Goal: Information Seeking & Learning: Learn about a topic

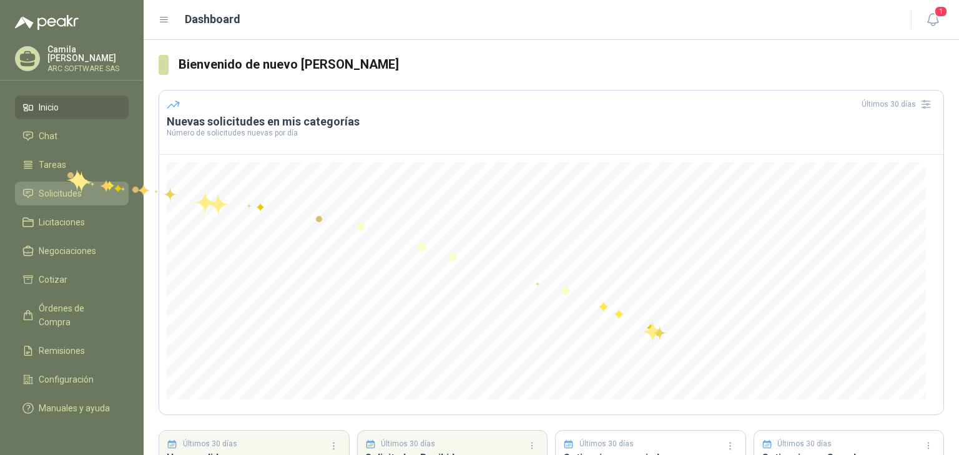
click at [57, 182] on link "Solicitudes" at bounding box center [72, 194] width 114 height 24
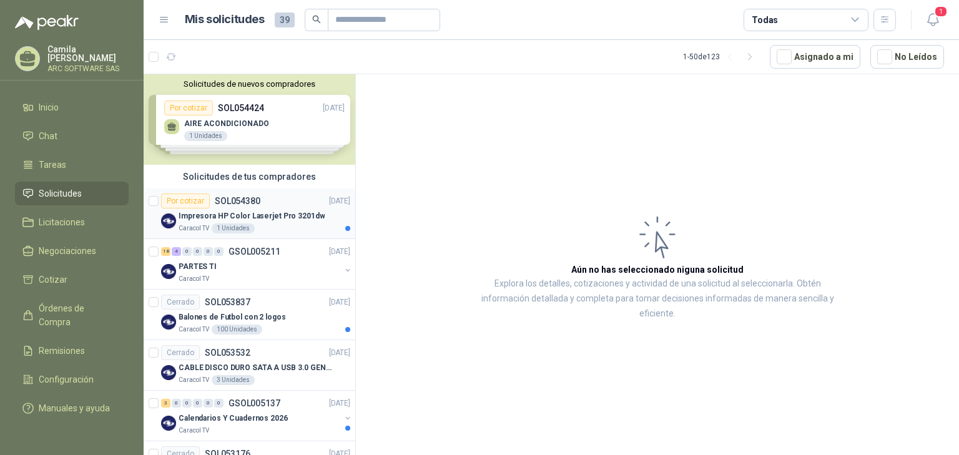
click at [260, 210] on p "Impresora HP Color Laserjet Pro 3201dw" at bounding box center [252, 216] width 146 height 12
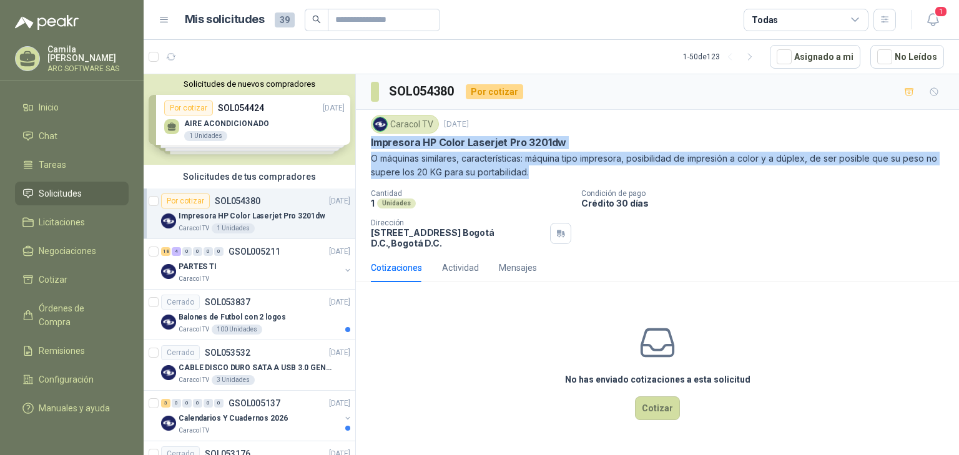
drag, startPoint x: 369, startPoint y: 143, endPoint x: 534, endPoint y: 180, distance: 168.9
click at [534, 180] on div "Caracol TV [DATE] Impresora HP Color Laserjet Pro 3201dw O máquinas similares, …" at bounding box center [657, 182] width 603 height 144
copy div "Impresora HP Color Laserjet Pro 3201dw O máquinas similares, características: m…"
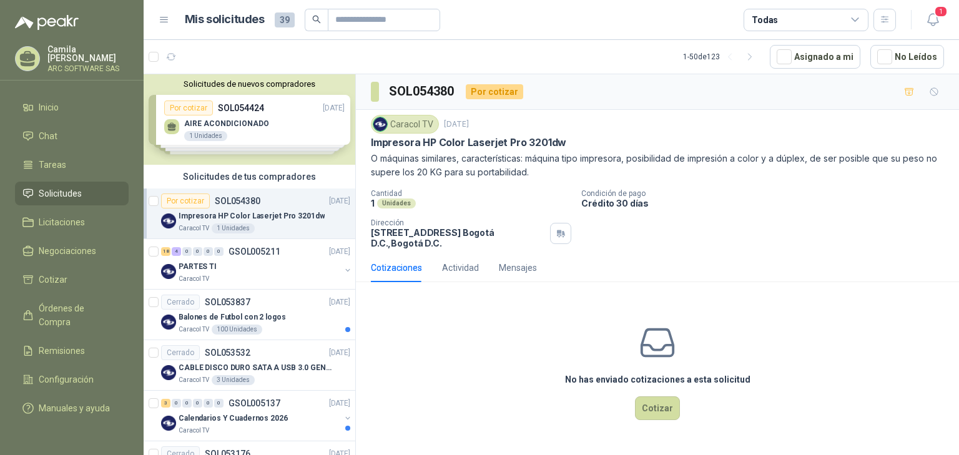
click at [273, 127] on div "Solicitudes de nuevos compradores Por cotizar SOL054424 [DATE] AIRE ACONDICIONA…" at bounding box center [250, 119] width 212 height 91
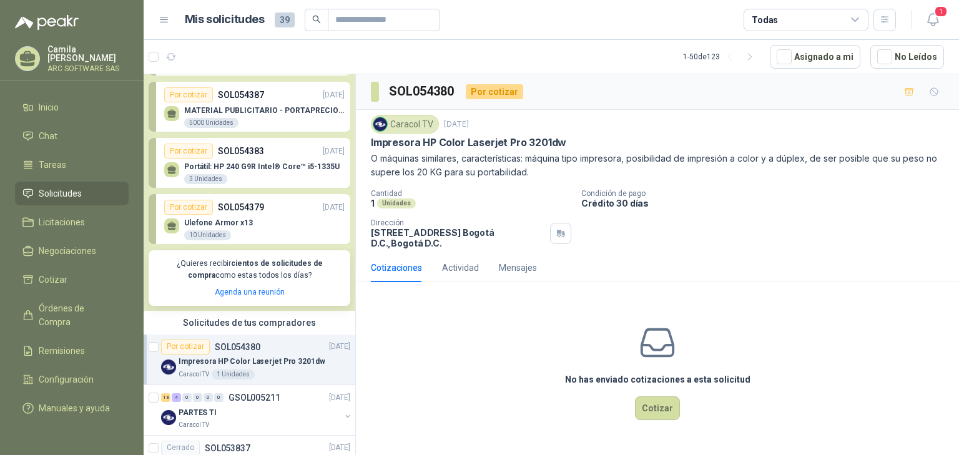
scroll to position [100, 0]
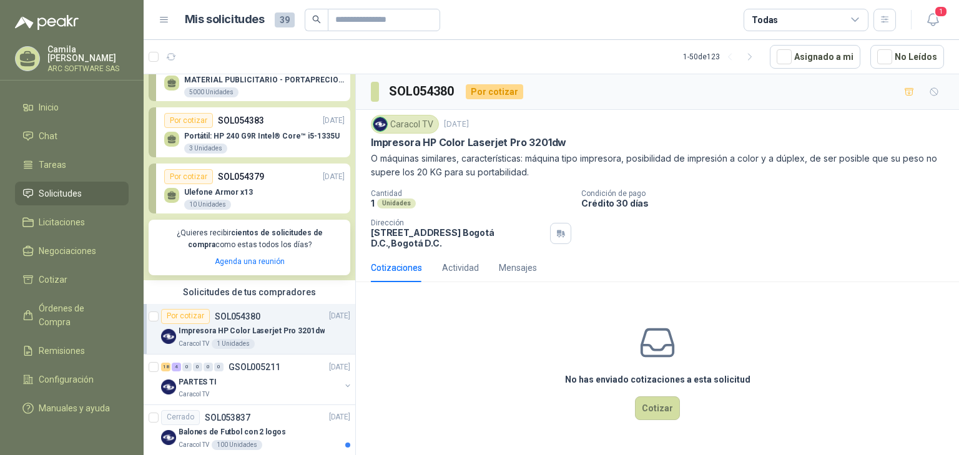
click at [255, 193] on div "Ulefone Armor x13 10 Unidades" at bounding box center [254, 197] width 180 height 26
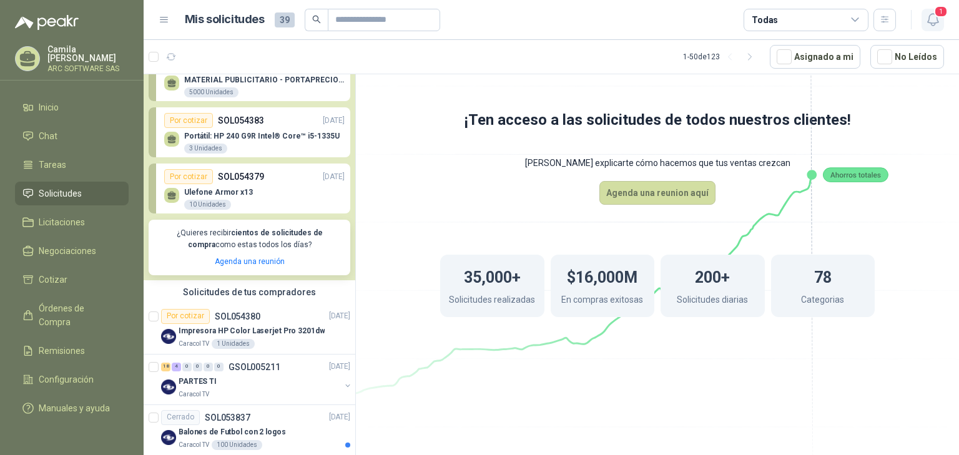
click at [930, 14] on icon "button" at bounding box center [933, 20] width 16 height 16
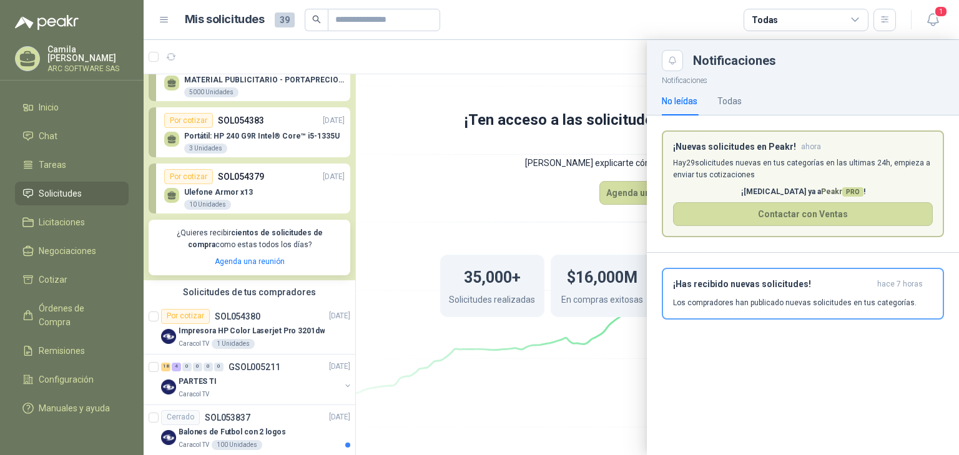
click at [466, 193] on div at bounding box center [551, 247] width 815 height 415
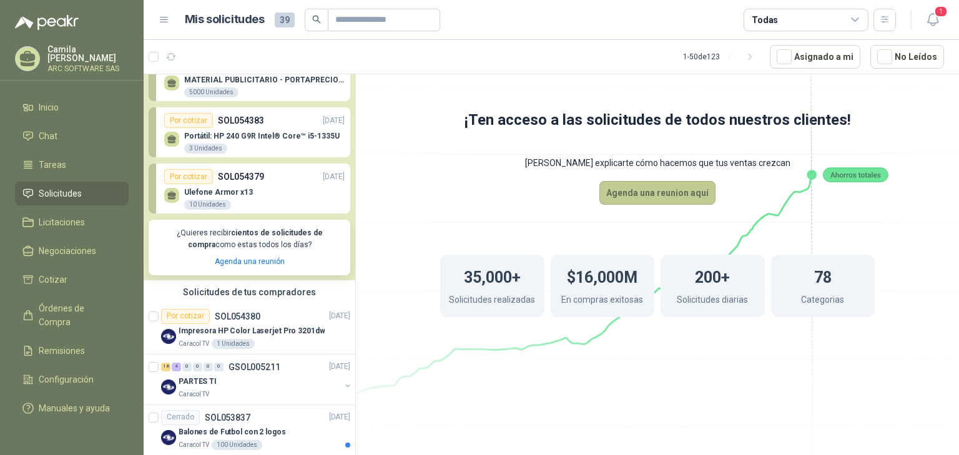
click at [638, 192] on button "Agenda una reunion aquí" at bounding box center [657, 193] width 116 height 24
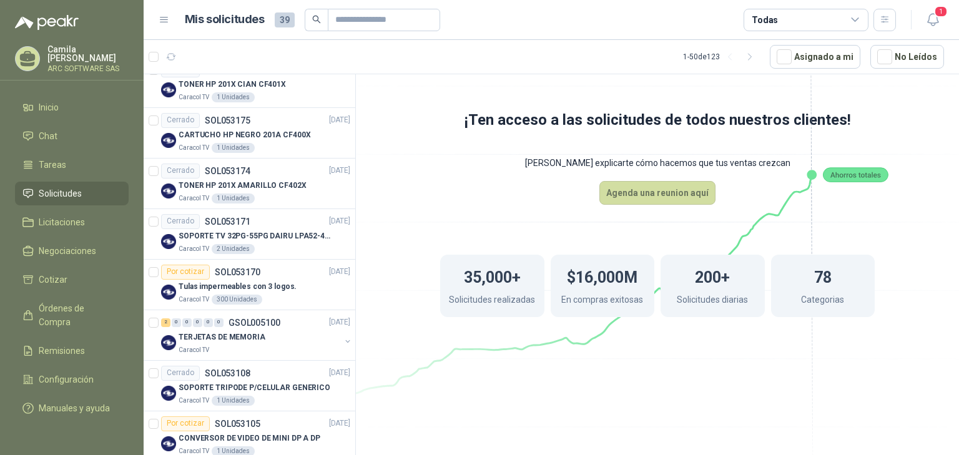
scroll to position [649, 0]
